Goal: Task Accomplishment & Management: Manage account settings

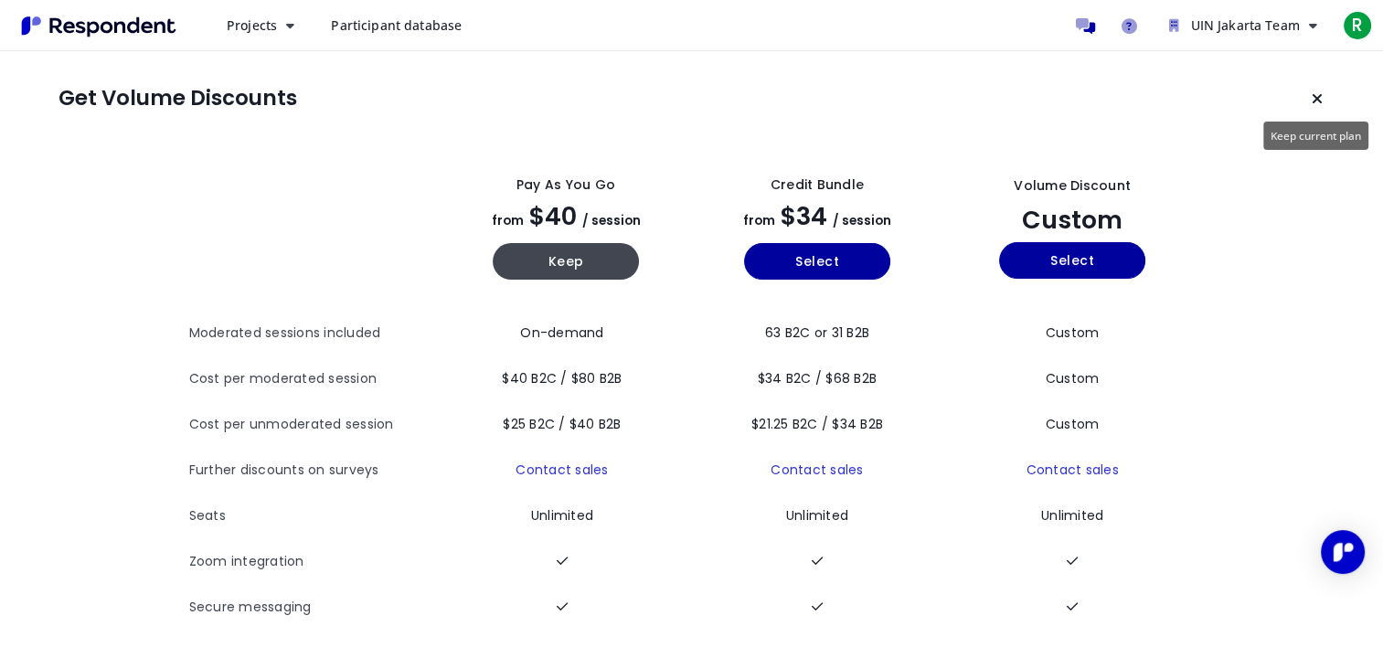
click at [1321, 87] on button "Keep current plan" at bounding box center [1317, 98] width 37 height 37
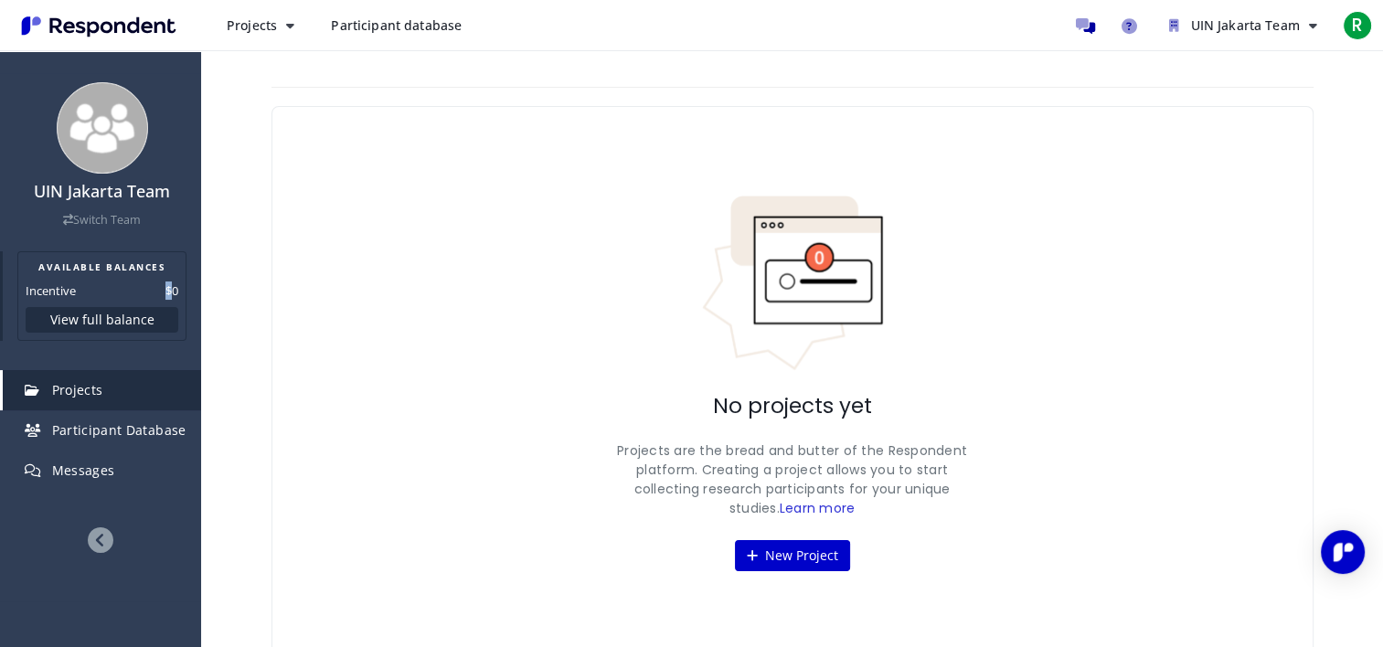
drag, startPoint x: 150, startPoint y: 289, endPoint x: 175, endPoint y: 287, distance: 24.8
click at [175, 287] on dl "Incentive $0" at bounding box center [102, 291] width 153 height 18
click at [175, 287] on dd "$0" at bounding box center [172, 291] width 13 height 18
click at [1313, 28] on icon "UIN Jakarta Team" at bounding box center [1313, 25] width 8 height 13
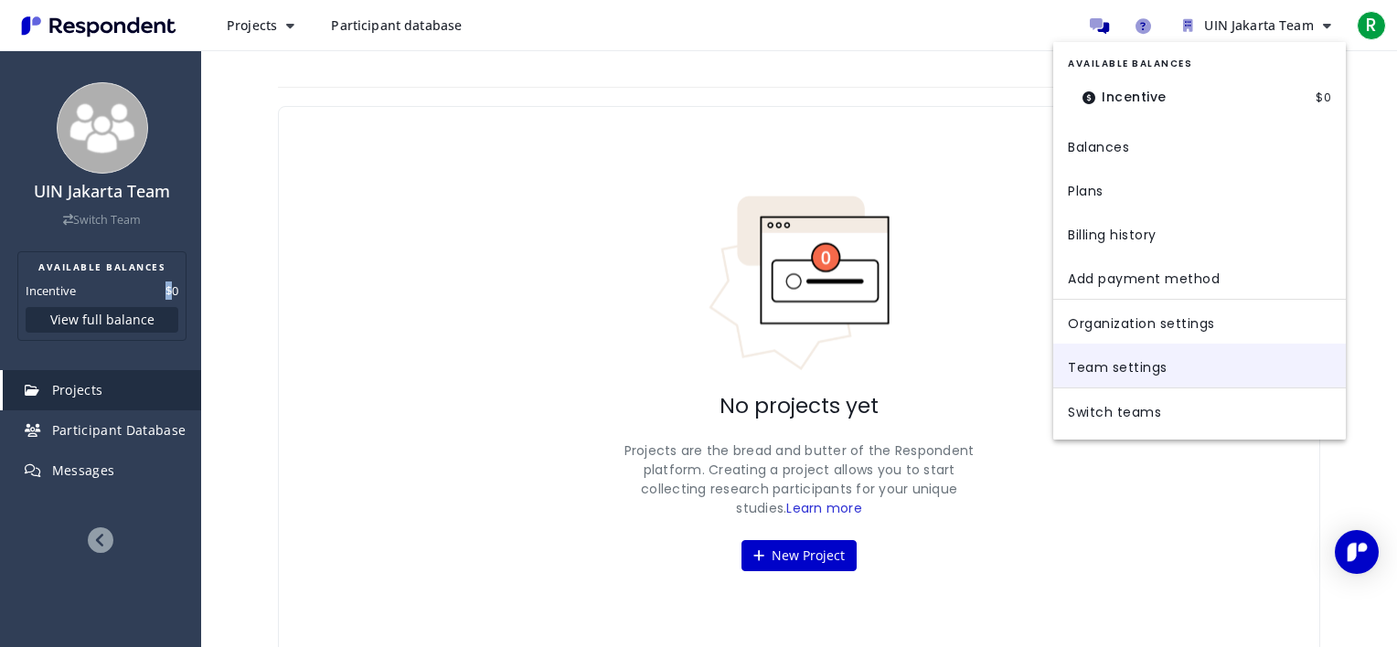
click at [1219, 368] on link "Team settings" at bounding box center [1199, 366] width 293 height 44
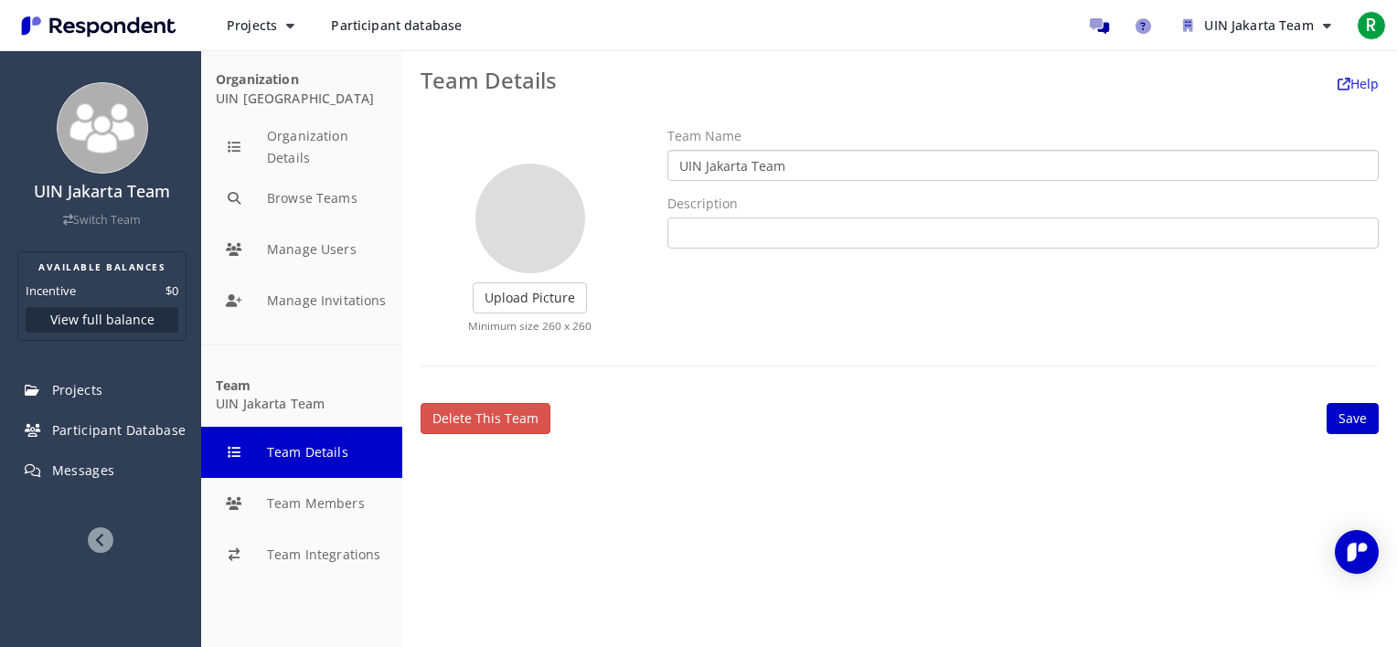
drag, startPoint x: 790, startPoint y: 170, endPoint x: 635, endPoint y: 189, distance: 156.6
click at [635, 189] on div "Upload Picture Finished Cropping Minimum size 260 x 260 Team Name UIN Jakarta T…" at bounding box center [900, 237] width 986 height 220
type input "r"
type input "T"
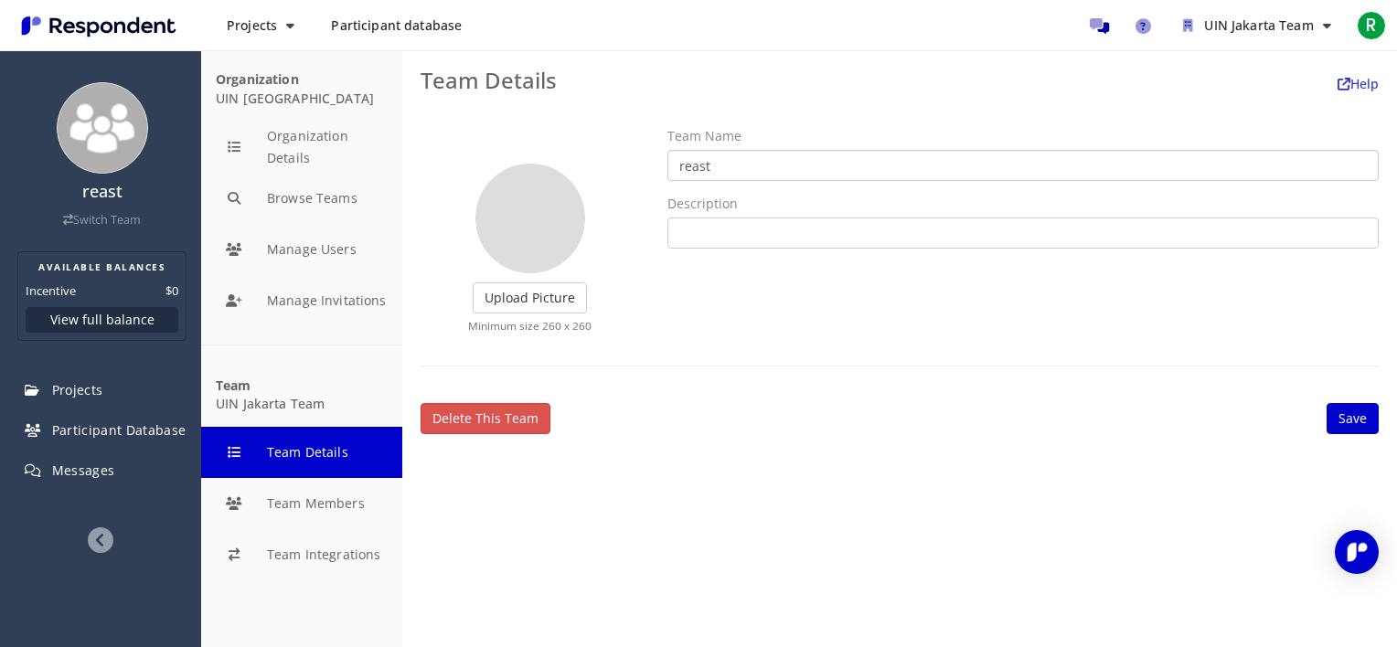
type input "reast"
click at [892, 368] on div "Upload Picture Finished Cropping Minimum size 260 x 260 Team Name reast Descrip…" at bounding box center [900, 280] width 986 height 307
click at [1354, 413] on link "Save" at bounding box center [1353, 418] width 52 height 31
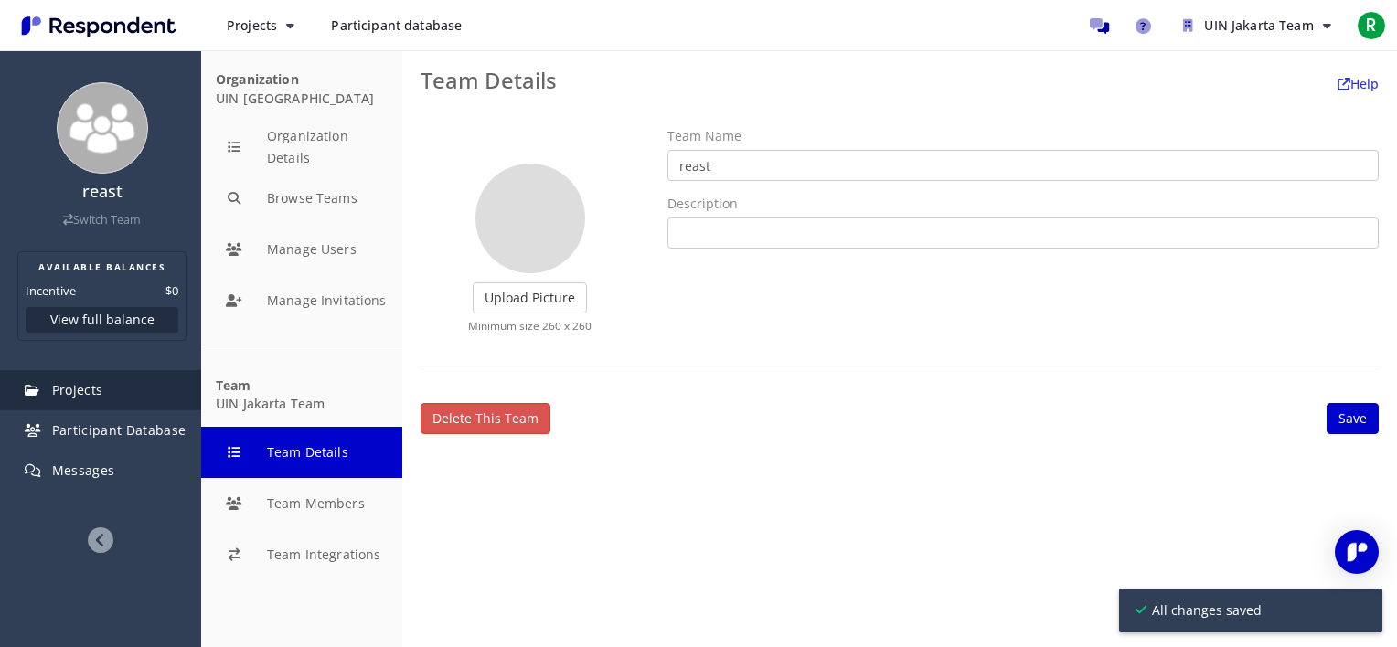
click at [77, 402] on link "Projects" at bounding box center [102, 390] width 198 height 40
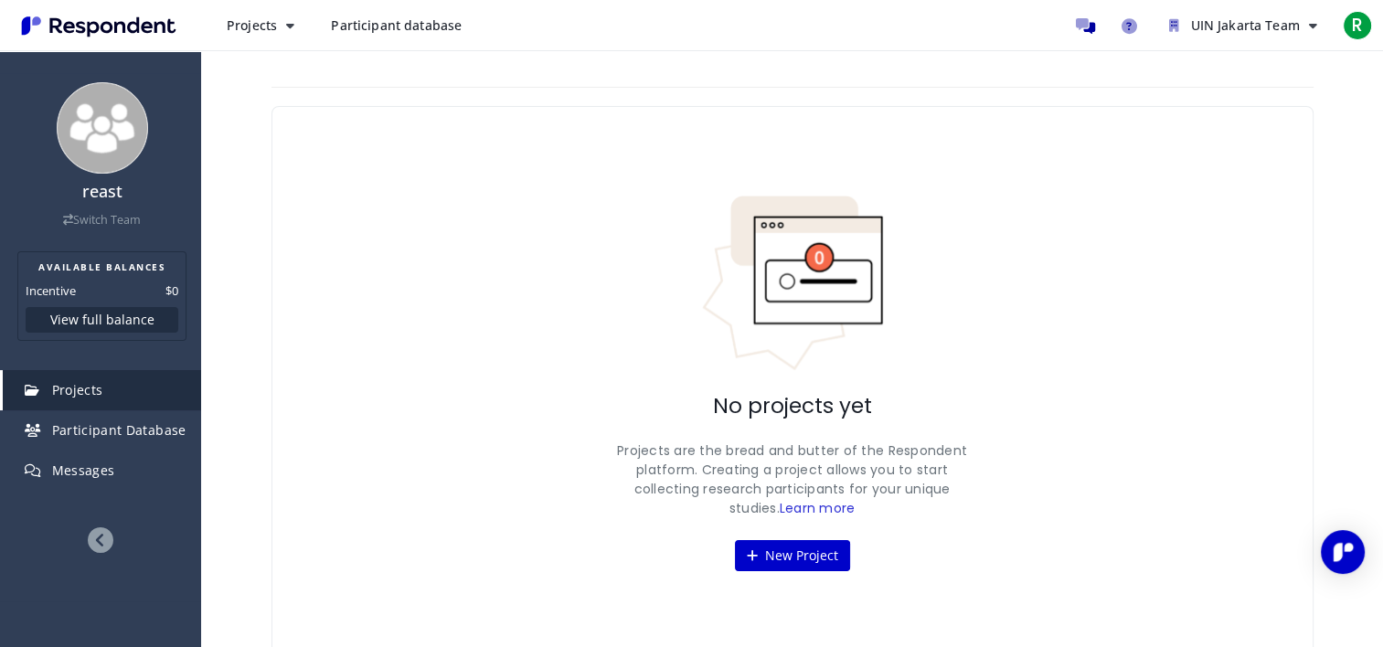
click at [336, 18] on span "Participant database" at bounding box center [396, 24] width 131 height 17
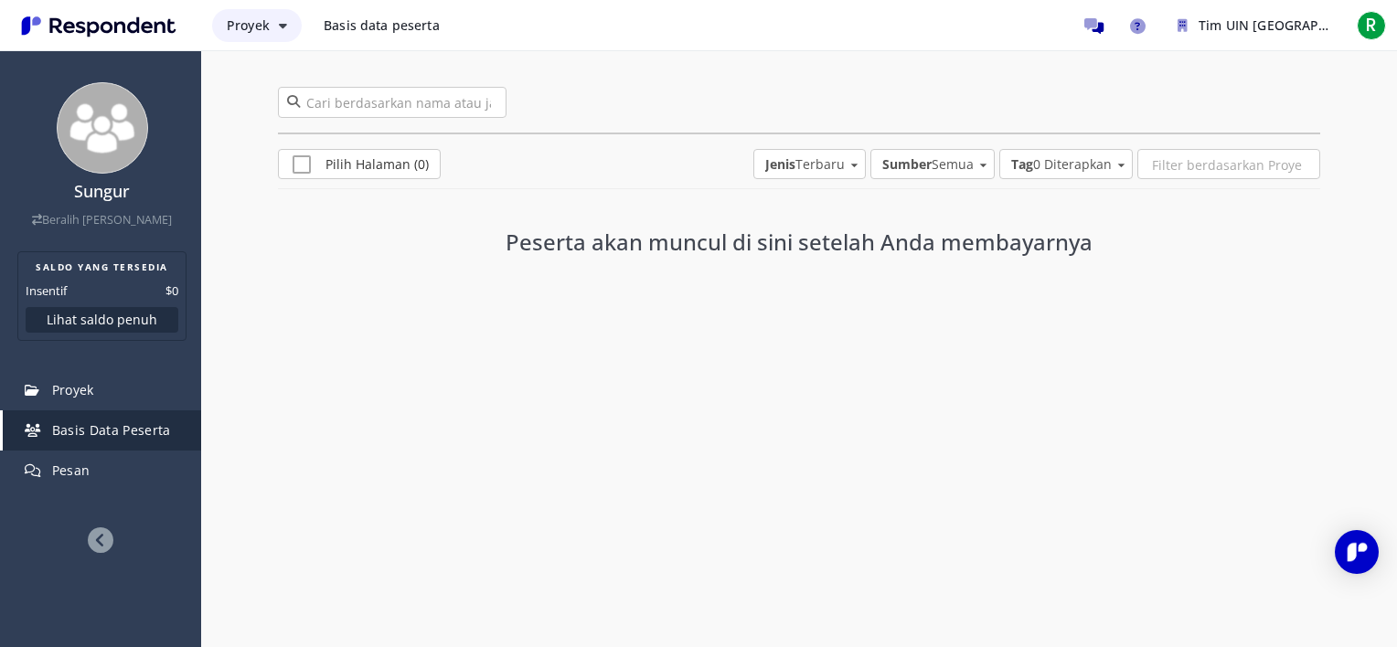
click at [271, 27] on button "Proyek" at bounding box center [257, 25] width 90 height 33
click at [282, 67] on link "Membuat proyek" at bounding box center [329, 71] width 234 height 44
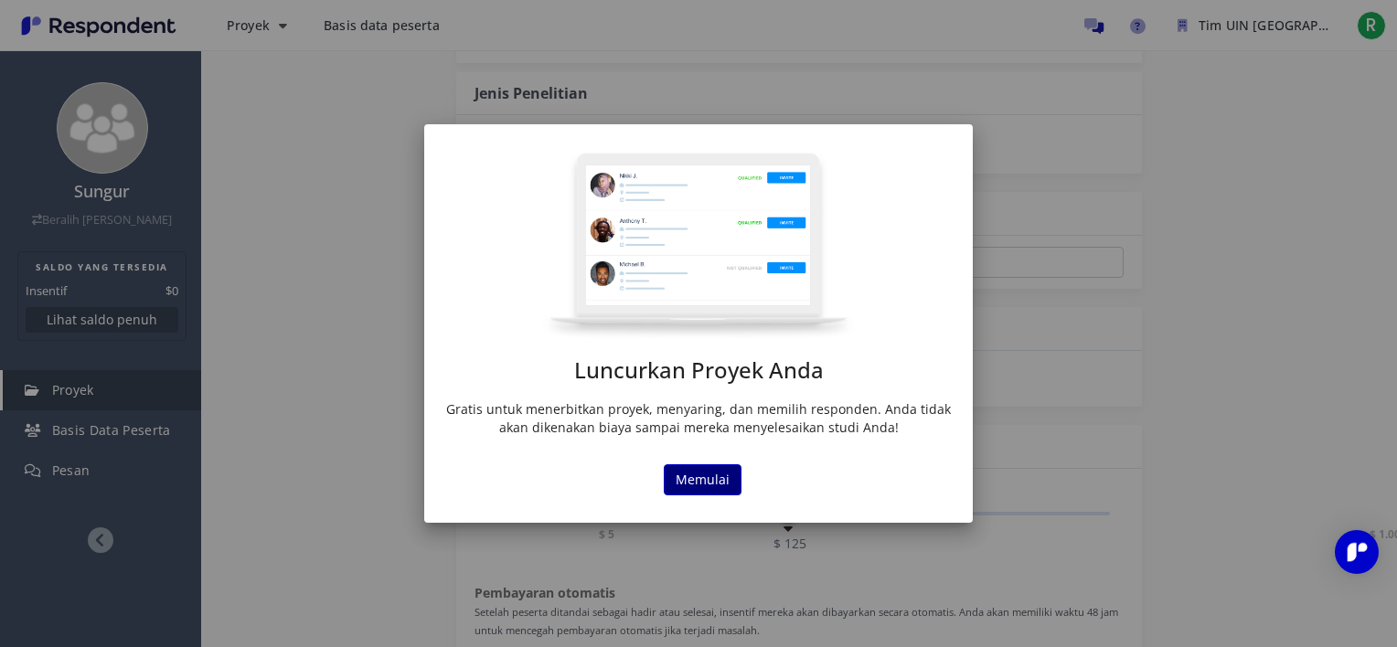
click at [713, 477] on button "Memulai" at bounding box center [703, 480] width 78 height 31
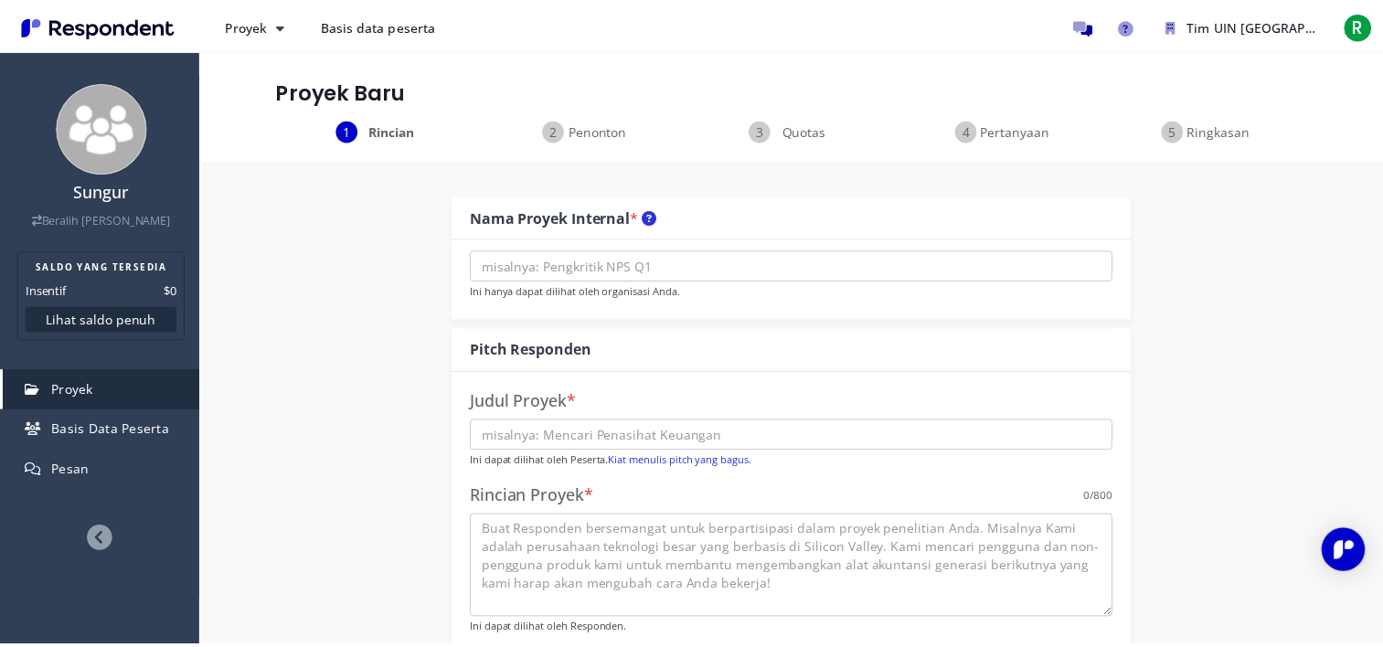
scroll to position [728, 0]
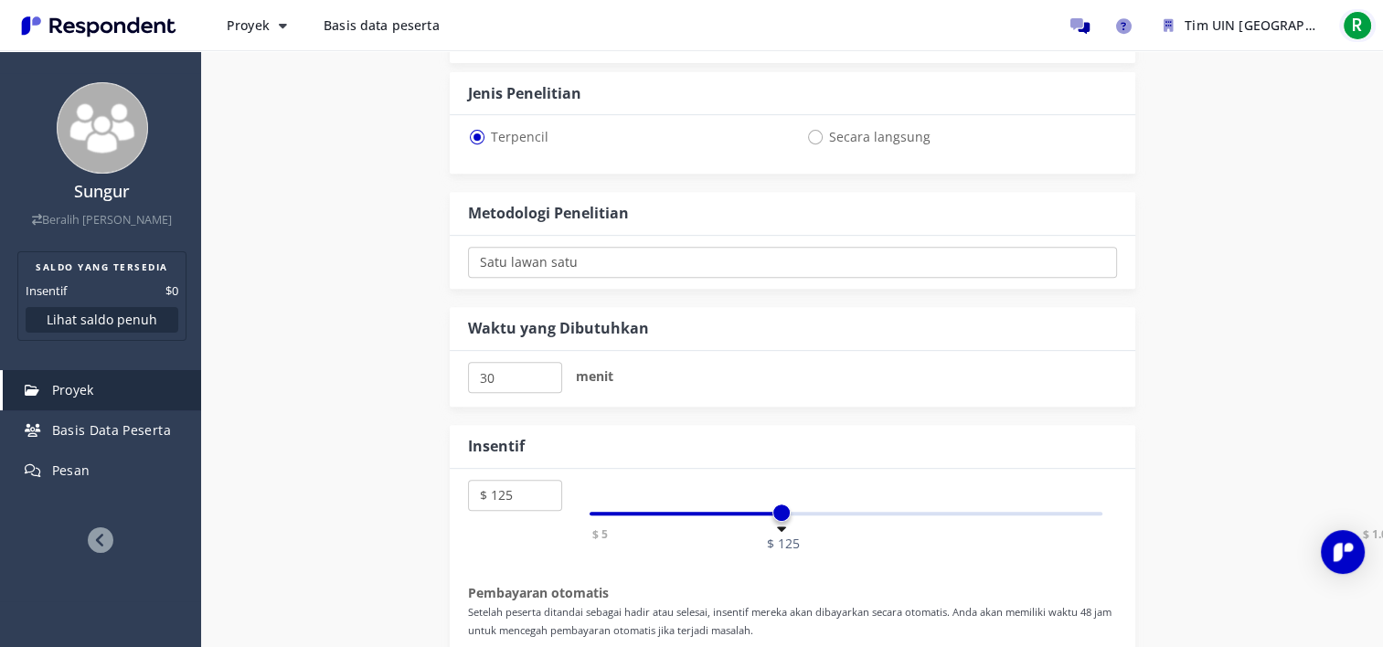
click at [1361, 31] on span "R" at bounding box center [1357, 25] width 29 height 29
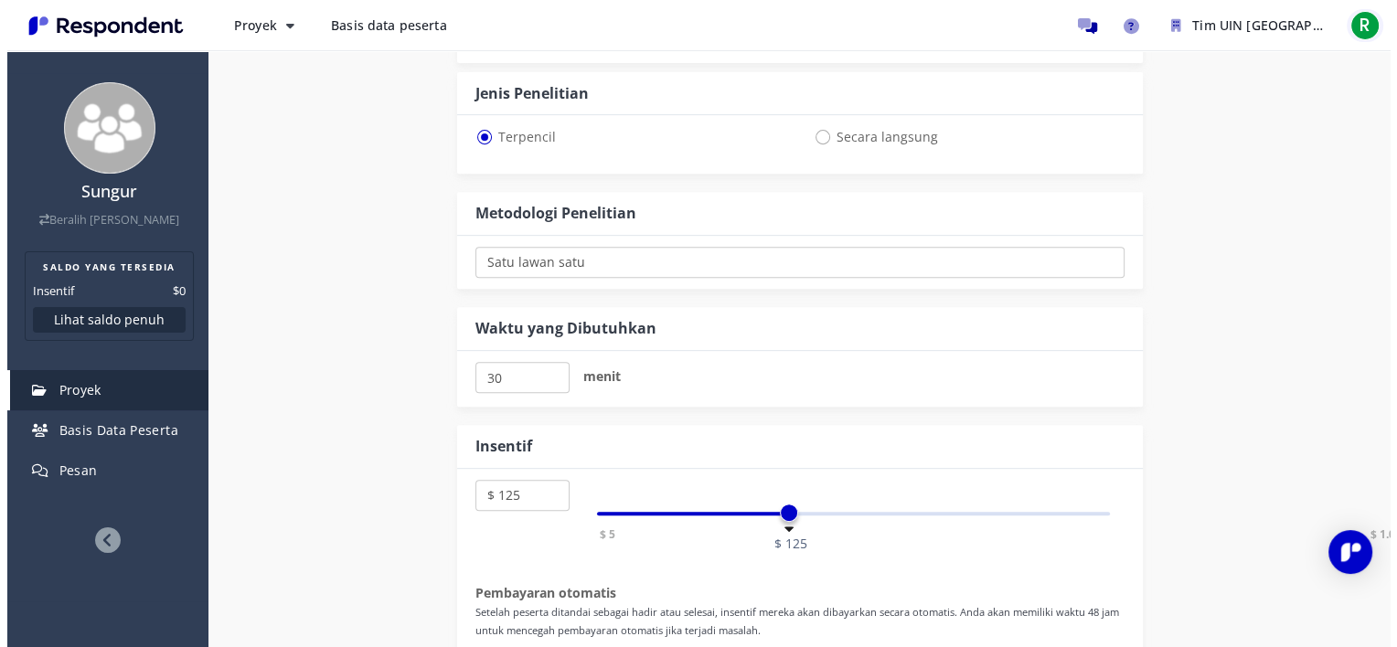
scroll to position [0, 0]
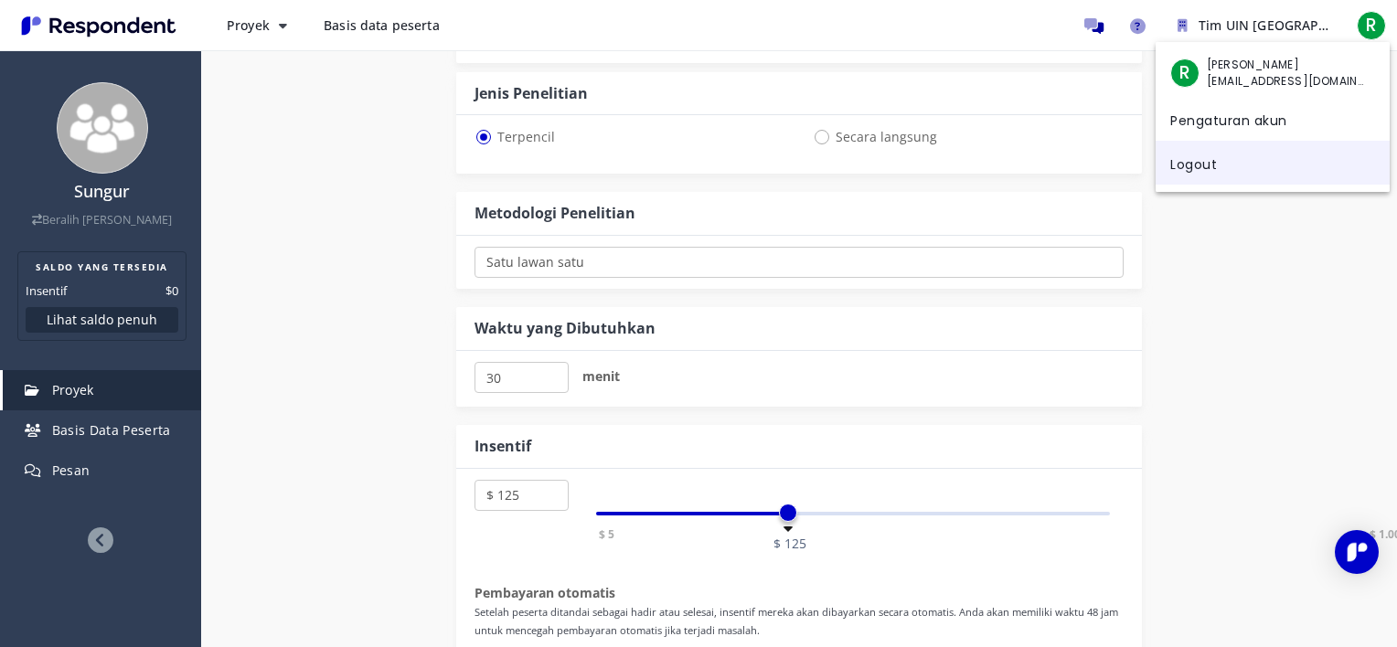
click at [1233, 166] on link "Logout" at bounding box center [1273, 163] width 234 height 44
